Goal: Transaction & Acquisition: Purchase product/service

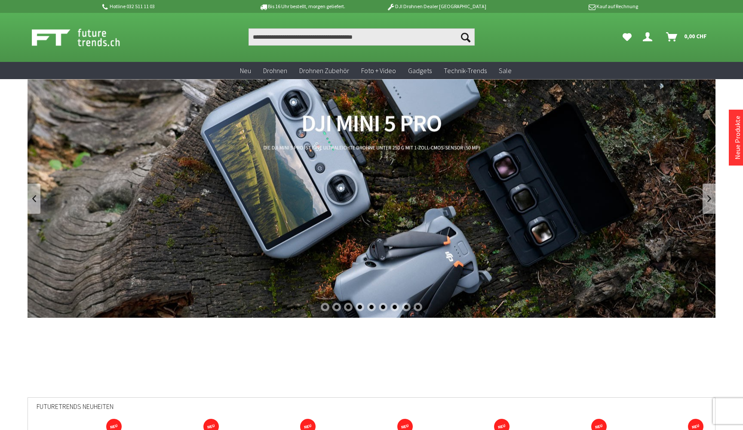
click at [373, 153] on link "DJI Mini 5 Pro" at bounding box center [372, 198] width 688 height 239
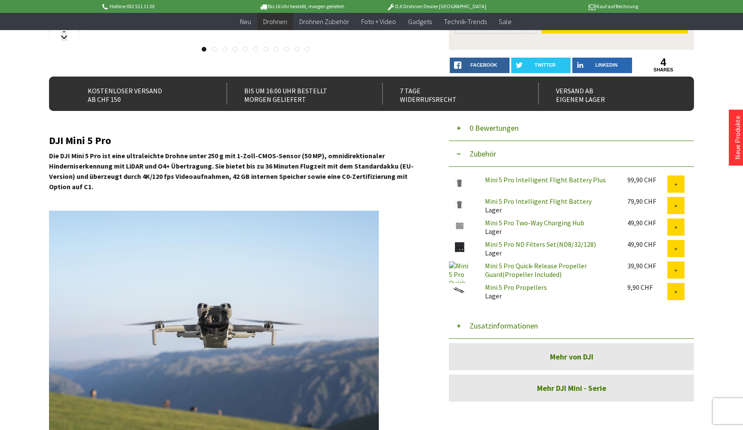
scroll to position [222, 0]
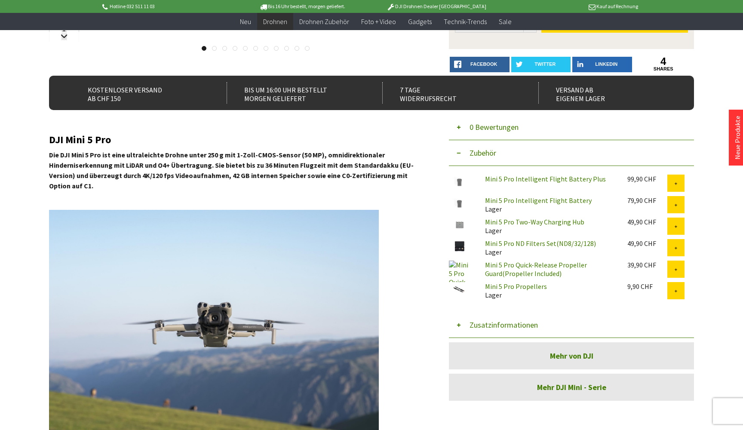
click at [533, 268] on link "Mini 5 Pro Quick-Release Propeller Guard(Propeller Included)" at bounding box center [536, 269] width 102 height 17
click at [533, 180] on link "Mini 5 Pro Intelligent Flight Battery Plus" at bounding box center [545, 179] width 121 height 9
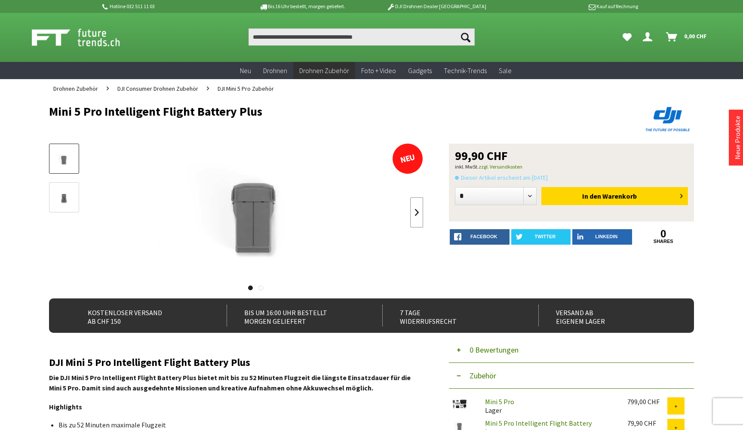
click at [416, 220] on link at bounding box center [416, 212] width 13 height 30
